Goal: Task Accomplishment & Management: Complete application form

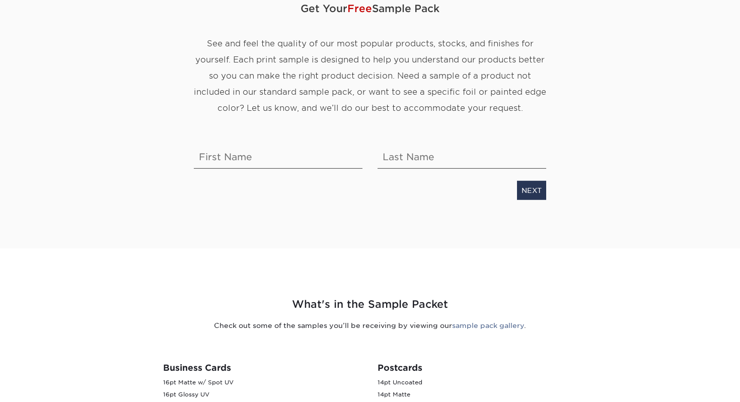
scroll to position [143, 0]
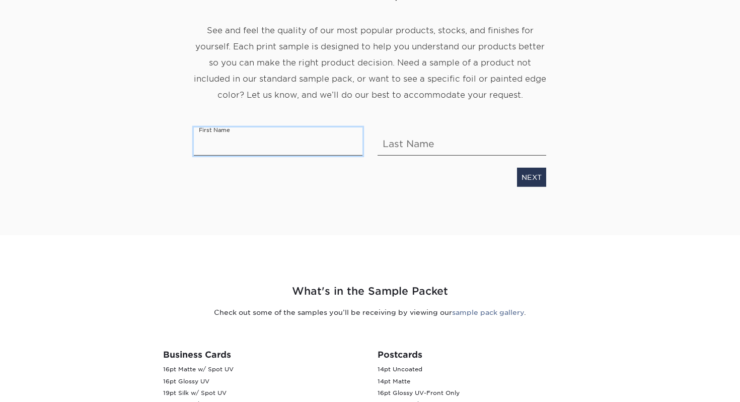
click at [317, 147] on input "text" at bounding box center [278, 141] width 169 height 28
type input "Jessica"
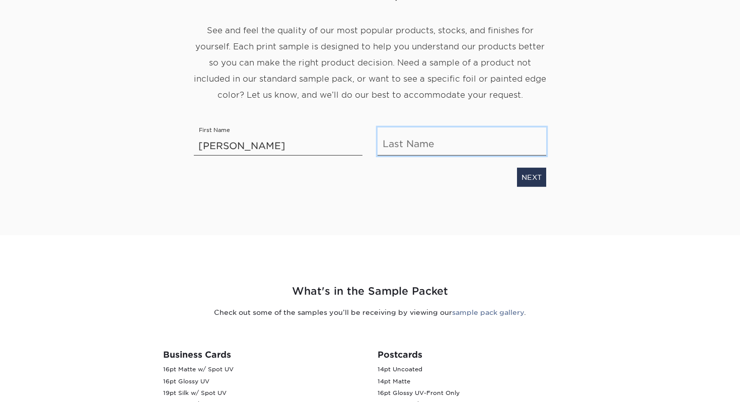
type input "Wang"
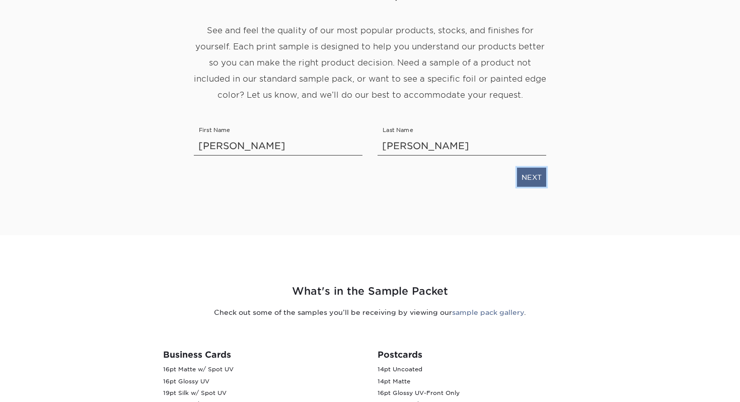
click at [531, 183] on link "NEXT" at bounding box center [531, 177] width 29 height 19
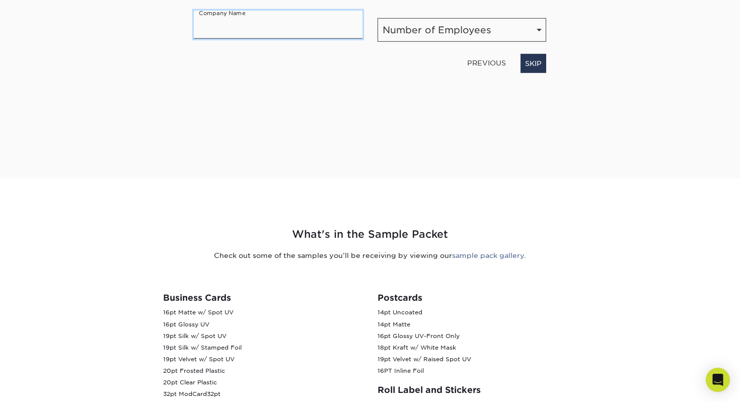
scroll to position [0, 0]
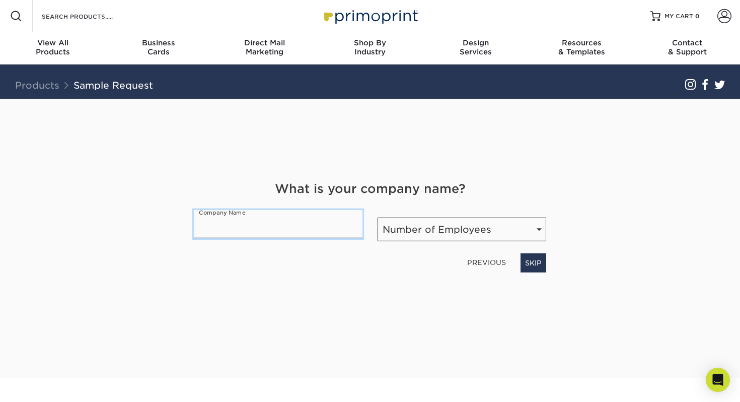
click at [331, 234] on input "text" at bounding box center [278, 224] width 169 height 28
type input "A"
click at [536, 265] on link "SKIP" at bounding box center [534, 262] width 26 height 19
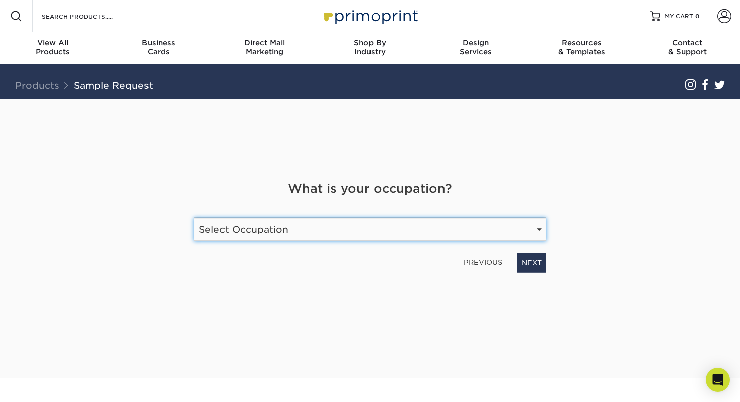
click at [467, 237] on select "Select Occupation Agency Automotive Blogger Cleaning Services Construction Educ…" at bounding box center [370, 230] width 353 height 24
select select "Real Estate"
click at [194, 218] on select "Select Occupation Agency Automotive Blogger Cleaning Services Construction Educ…" at bounding box center [370, 230] width 353 height 24
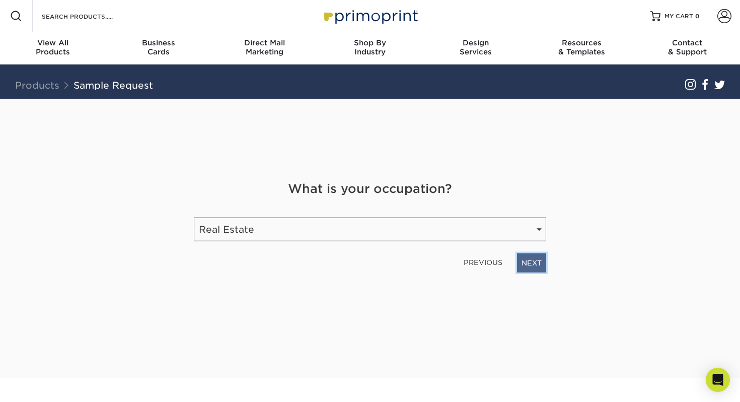
click at [528, 262] on link "NEXT" at bounding box center [531, 262] width 29 height 19
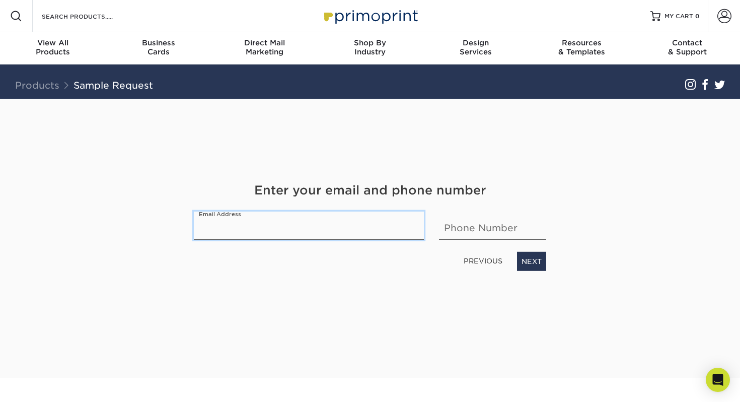
type input "jessicawang250@gmail.com"
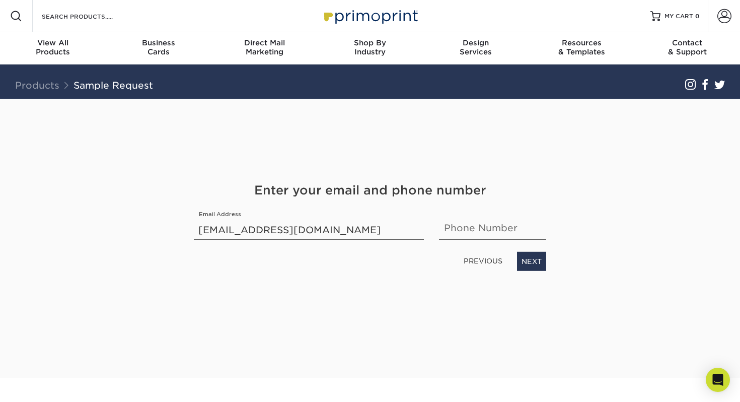
type input "6262336068"
click at [528, 257] on link "NEXT" at bounding box center [531, 261] width 29 height 19
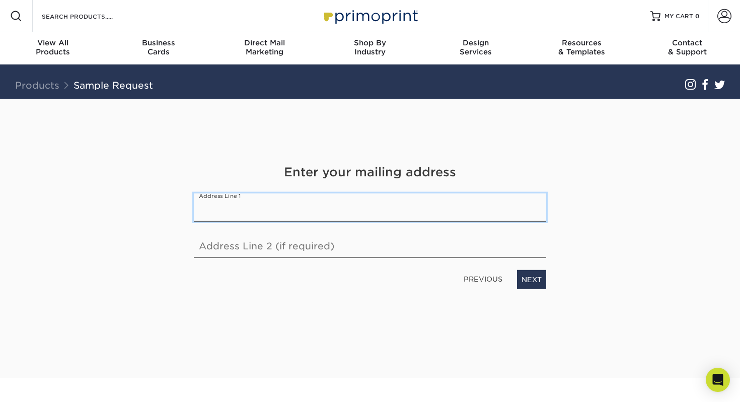
type input "12723 cathedral ridge way"
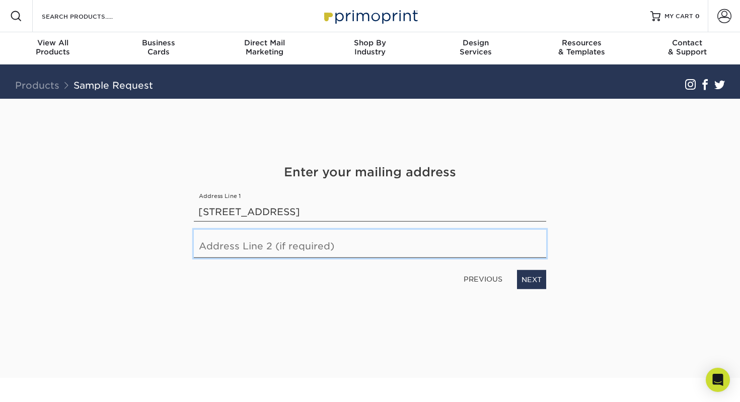
type input "12723 Cathedral Ridge Way"
drag, startPoint x: 430, startPoint y: 243, endPoint x: 111, endPoint y: 243, distance: 319.3
click at [111, 243] on div "Get Your Free Sample Pack See and feel the quality of our most popular products…" at bounding box center [370, 238] width 589 height 279
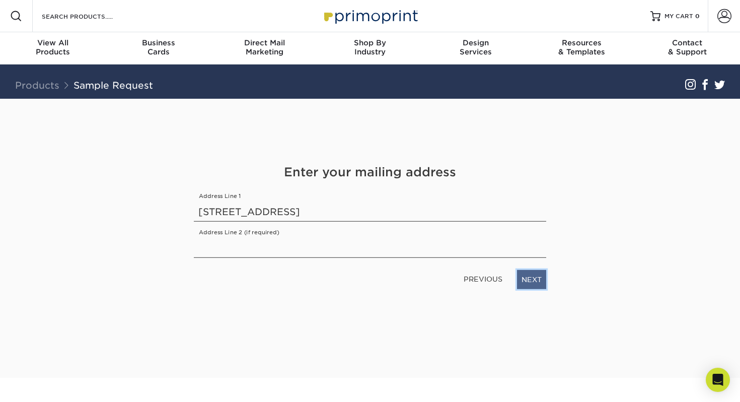
click at [536, 275] on link "NEXT" at bounding box center [531, 279] width 29 height 19
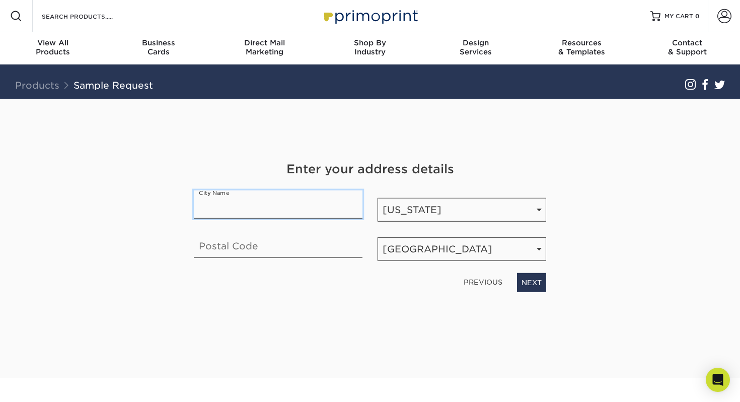
type input "RIVERSIDE"
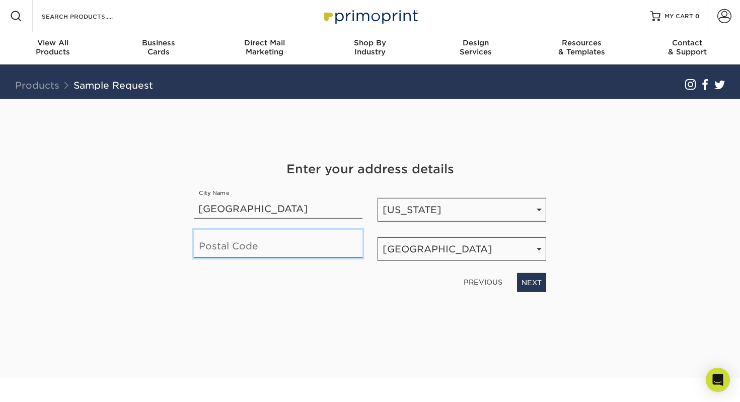
type input "92503"
click at [540, 287] on link "NEXT" at bounding box center [531, 282] width 29 height 19
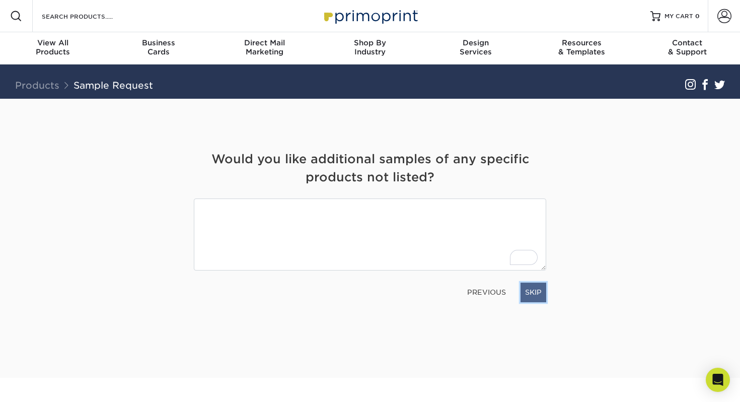
click at [526, 289] on link "SKIP" at bounding box center [534, 292] width 26 height 19
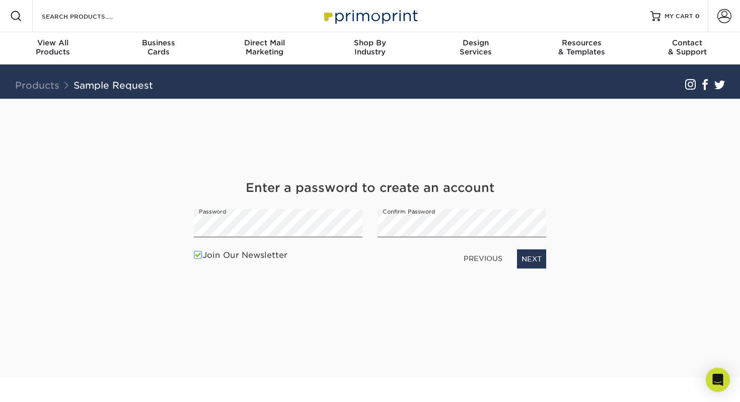
click at [193, 256] on div "Join Our Newsletter PREVIOUS NEXT" at bounding box center [370, 259] width 368 height 28
click at [195, 256] on span at bounding box center [198, 255] width 9 height 10
click at [0, 0] on input "Join Our Newsletter" at bounding box center [0, 0] width 0 height 0
click at [525, 262] on link "NEXT" at bounding box center [531, 258] width 29 height 19
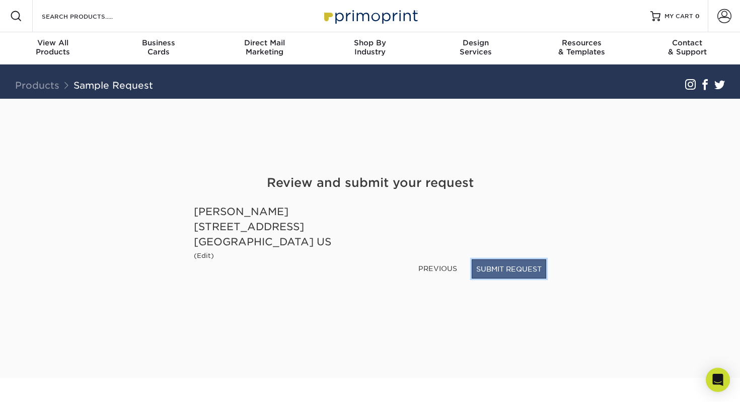
click at [481, 268] on button "SUBMIT REQUEST" at bounding box center [509, 268] width 75 height 19
